Goal: Information Seeking & Learning: Learn about a topic

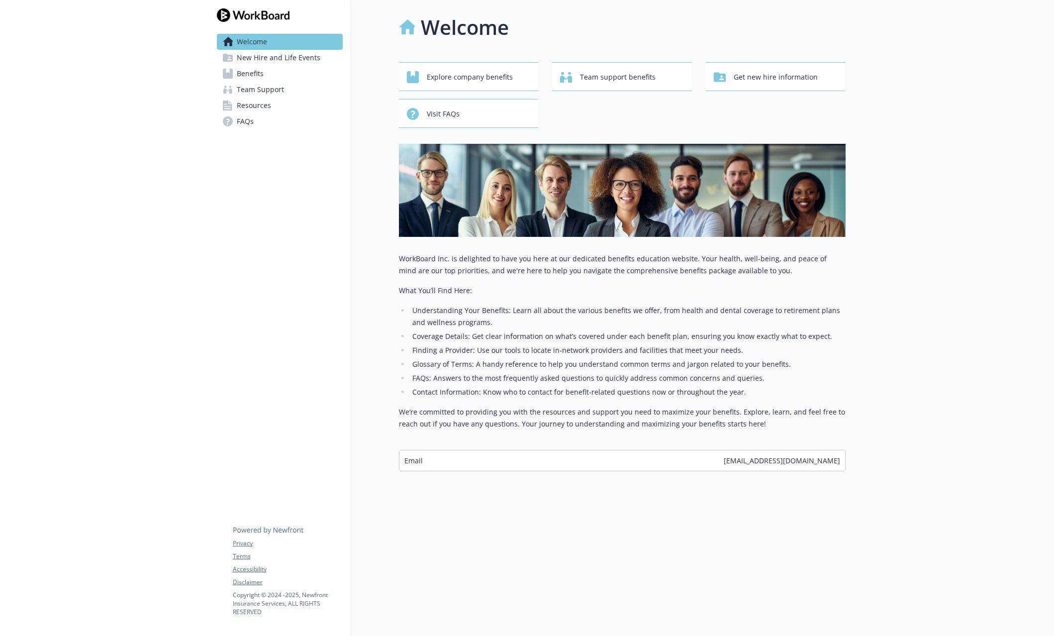
click at [277, 58] on span "New Hire and Life Events" at bounding box center [279, 58] width 84 height 16
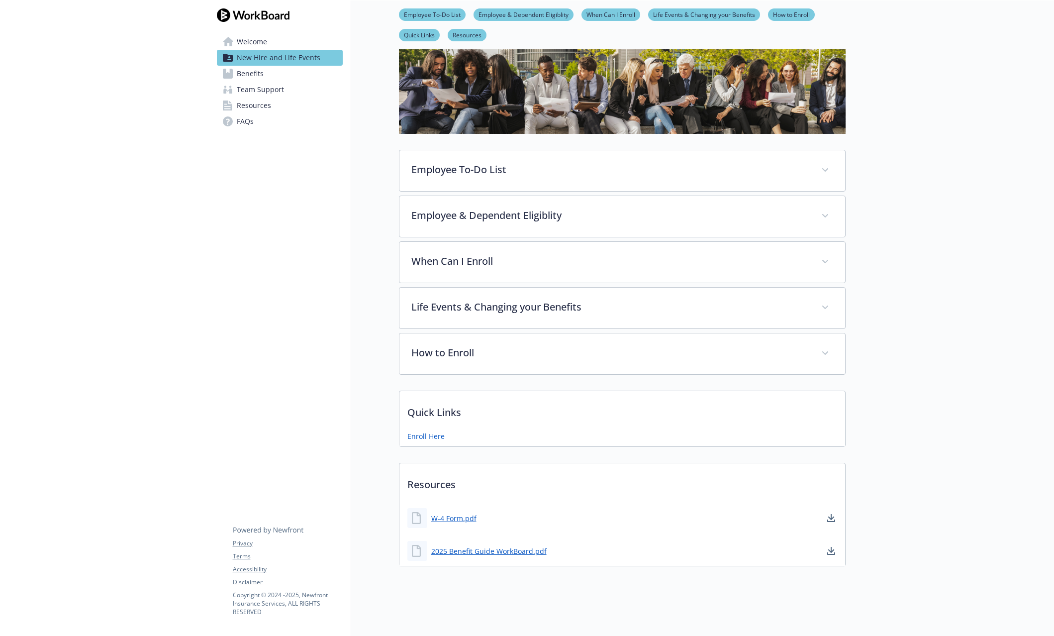
scroll to position [64, 0]
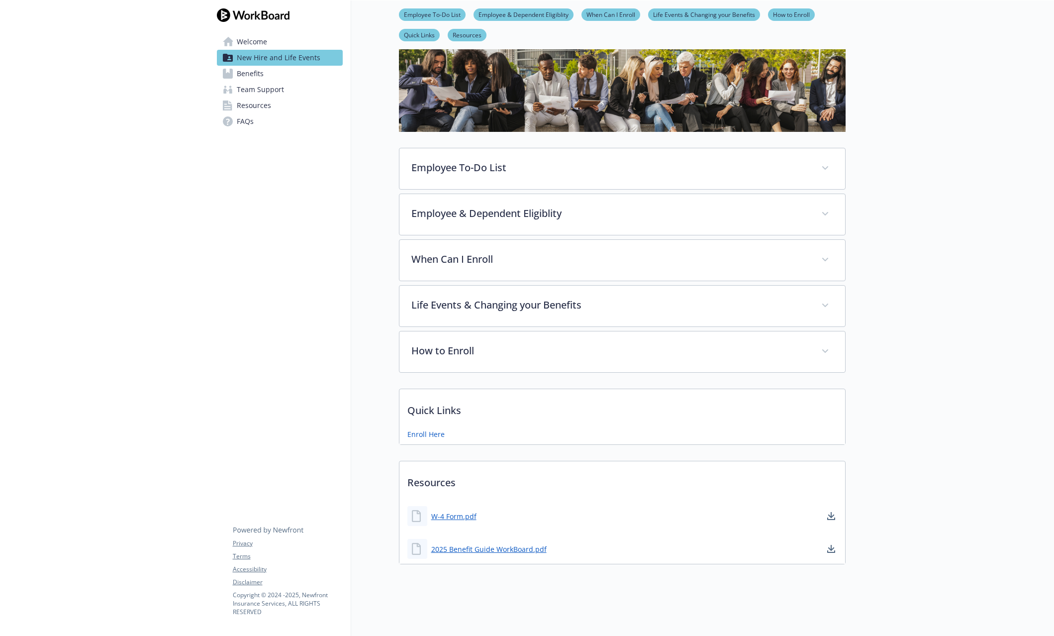
click at [264, 73] on link "Benefits" at bounding box center [280, 74] width 126 height 16
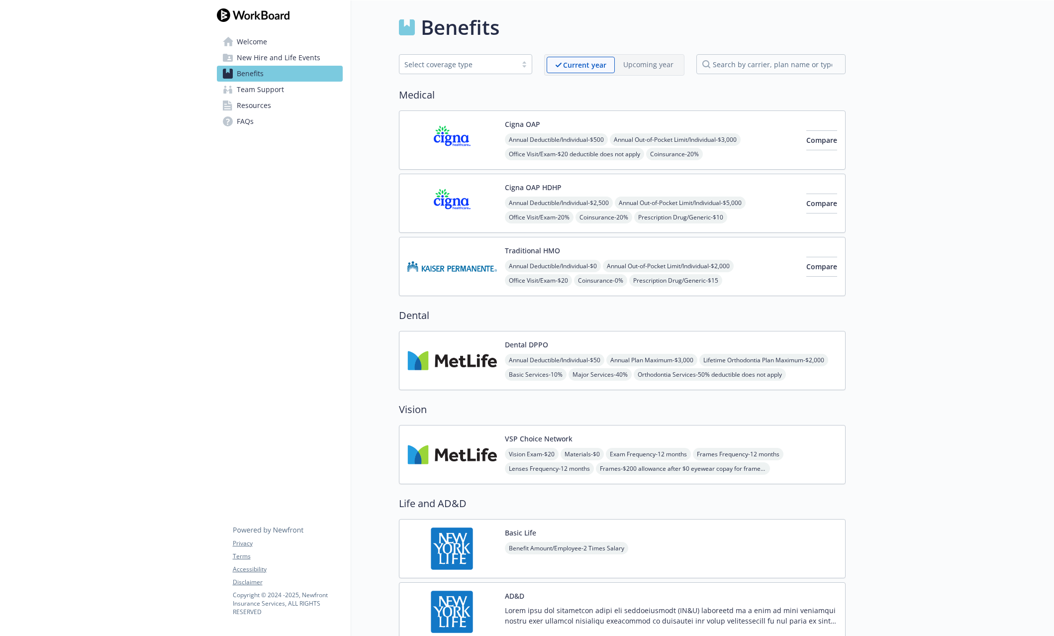
click at [263, 105] on span "Resources" at bounding box center [254, 105] width 34 height 16
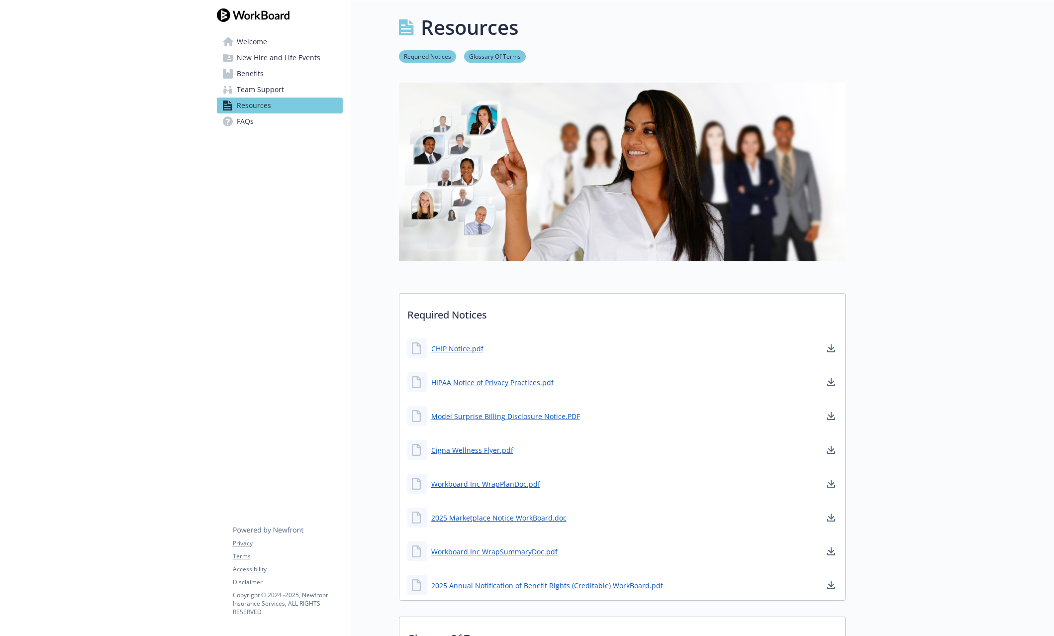
click at [267, 121] on link "FAQs" at bounding box center [280, 121] width 126 height 16
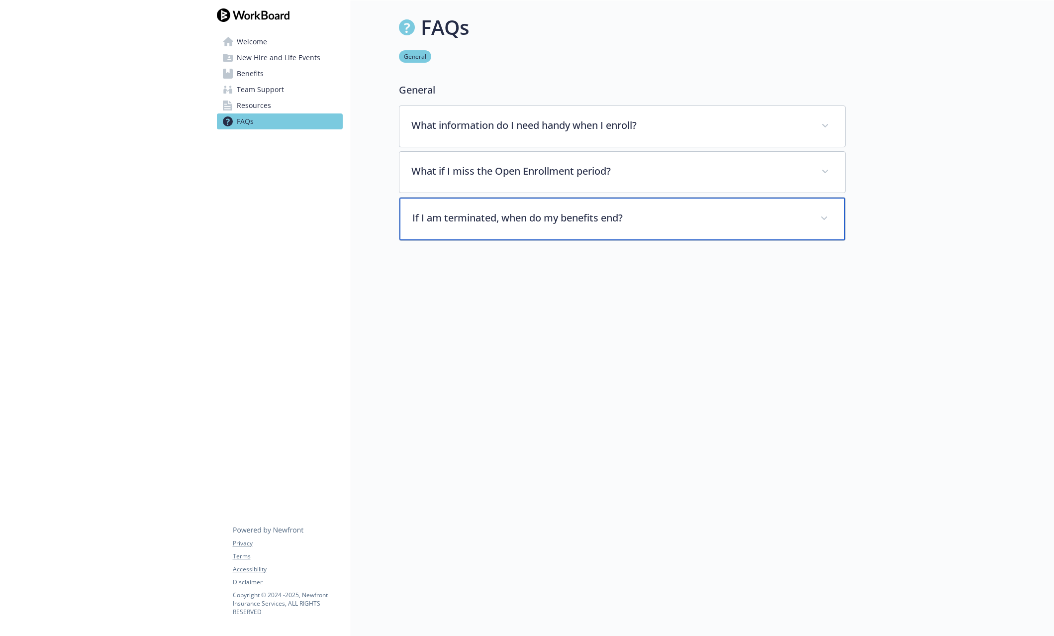
click at [569, 207] on div "If I am terminated, when do my benefits end?" at bounding box center [622, 218] width 446 height 43
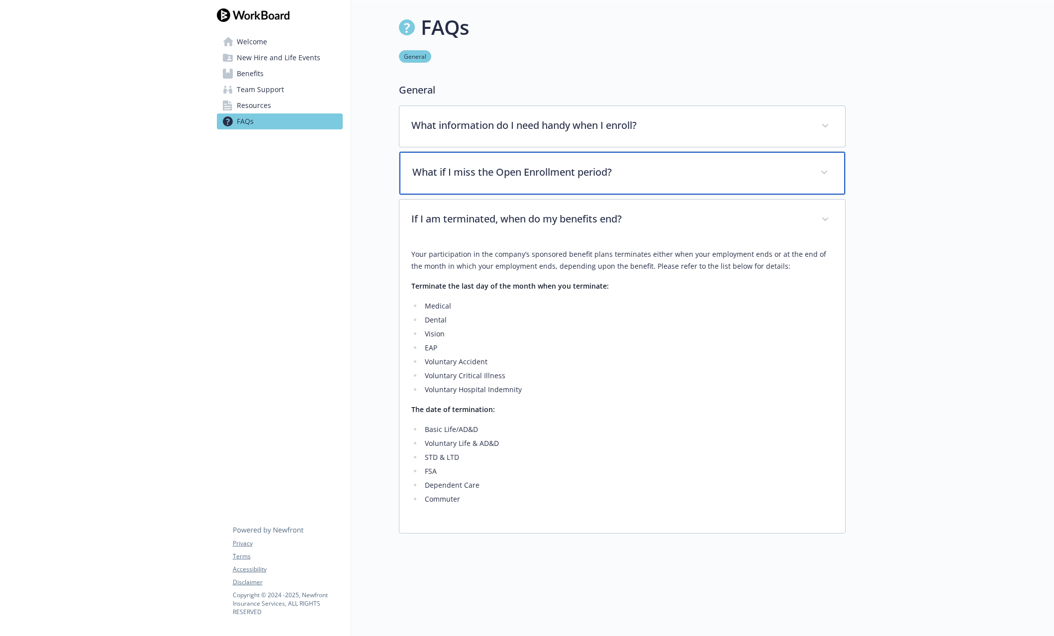
click at [549, 164] on div "What if I miss the Open Enrollment period?" at bounding box center [622, 173] width 446 height 43
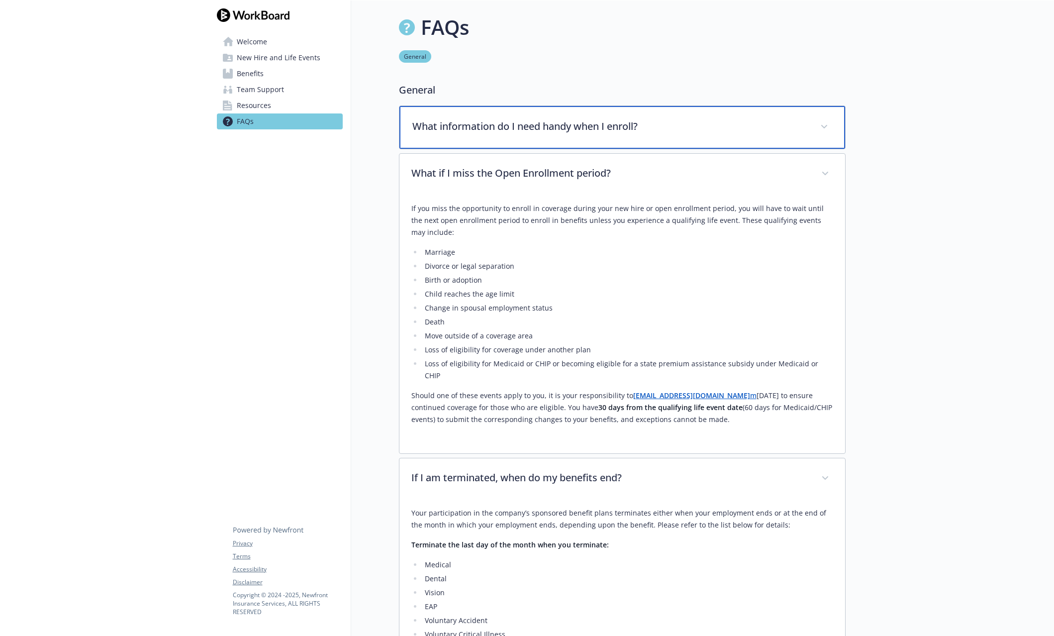
click at [551, 129] on p "What information do I need handy when I enroll?" at bounding box center [610, 126] width 396 height 15
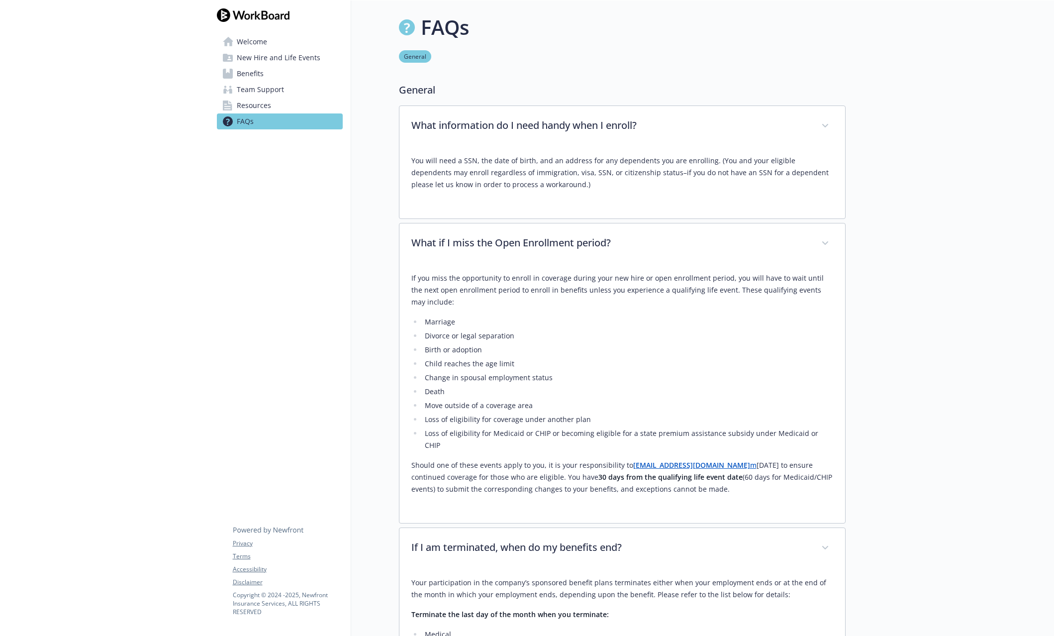
drag, startPoint x: 259, startPoint y: 106, endPoint x: 269, endPoint y: 108, distance: 9.7
click at [259, 106] on span "Resources" at bounding box center [254, 105] width 34 height 16
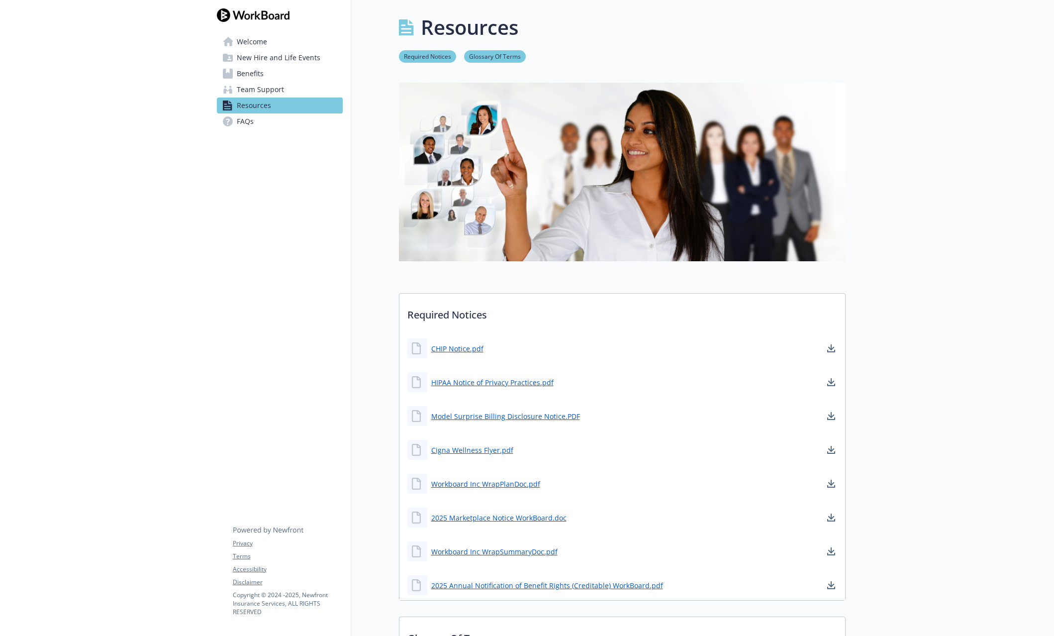
click at [277, 87] on span "Team Support" at bounding box center [260, 90] width 47 height 16
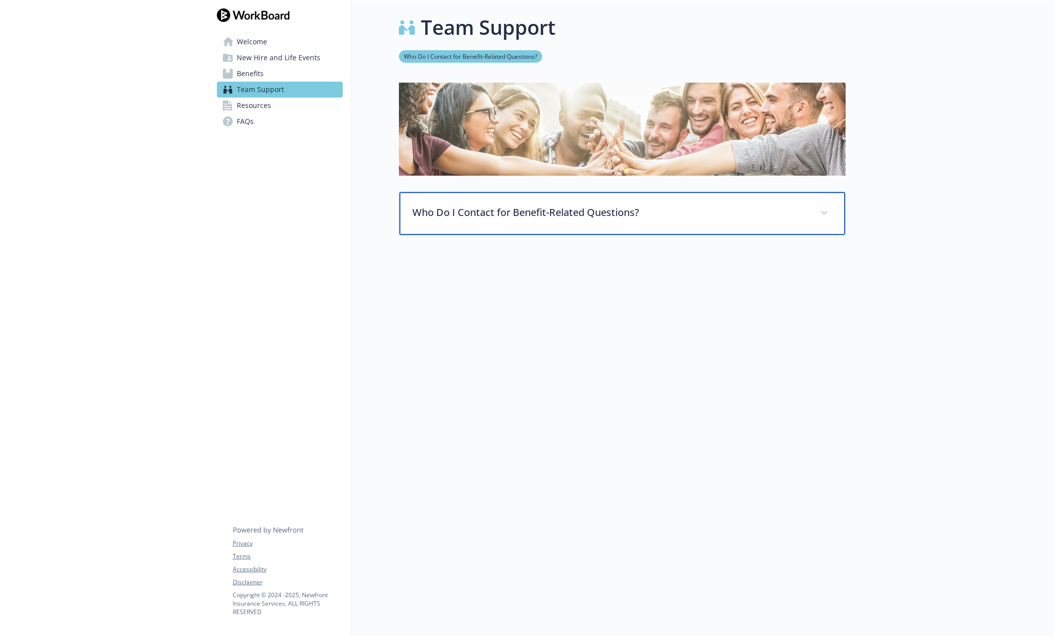
click at [555, 220] on div "Who Do I Contact for Benefit-Related Questions?" at bounding box center [622, 213] width 446 height 43
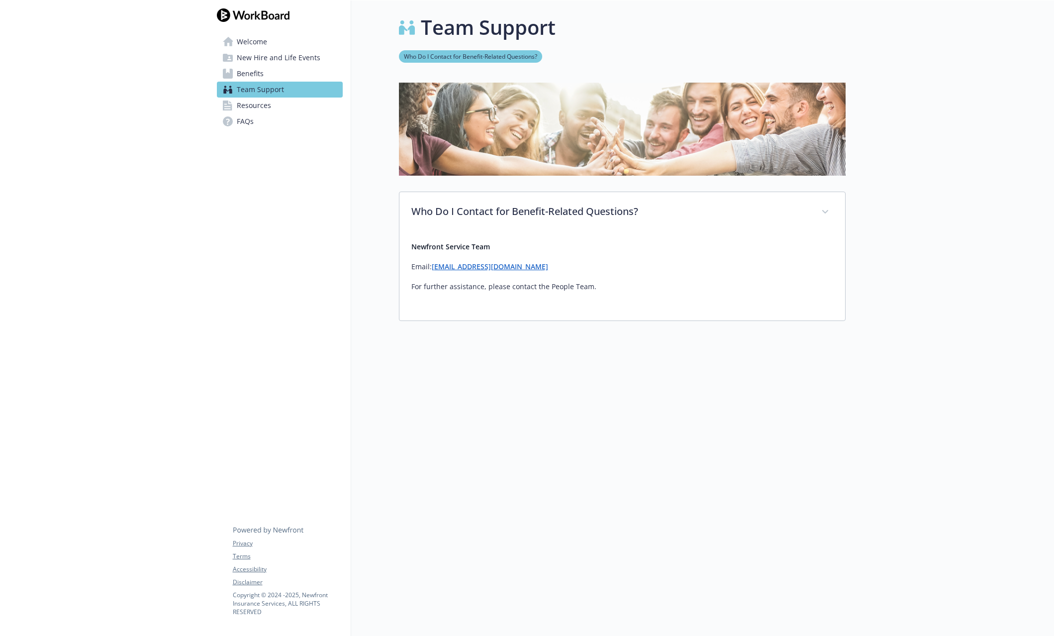
click at [279, 254] on div "Welcome New Hire and Life Events Benefits Team Support Resources FAQs Privacy T…" at bounding box center [280, 318] width 142 height 636
